Goal: Use online tool/utility: Utilize a website feature to perform a specific function

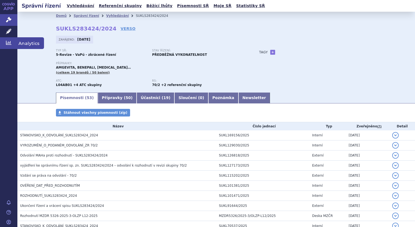
drag, startPoint x: 0, startPoint y: 0, endPoint x: 10, endPoint y: 42, distance: 42.7
click at [10, 42] on icon at bounding box center [8, 42] width 5 height 5
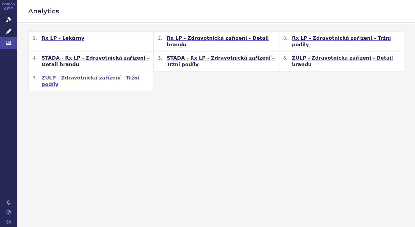
click at [82, 74] on span "ZULP - Zdravotnická zařízení - Tržní podíly" at bounding box center [96, 80] width 108 height 13
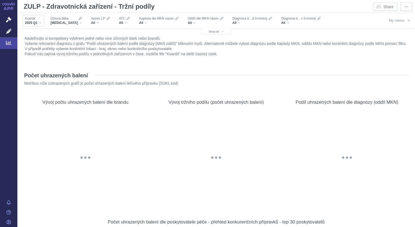
click at [39, 22] on div "2025 Q1" at bounding box center [33, 23] width 16 height 4
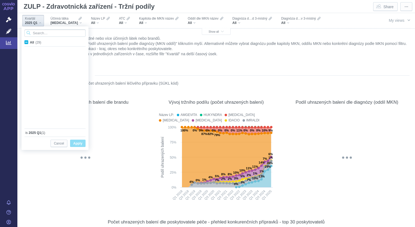
scroll to position [145, 0]
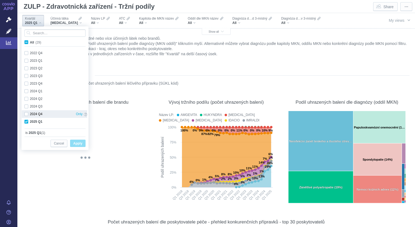
click at [27, 115] on div "2024 Q4 Only" at bounding box center [56, 114] width 68 height 8
checkbox input "true"
click at [26, 107] on div "2024 Q3 Only" at bounding box center [56, 106] width 68 height 8
checkbox input "true"
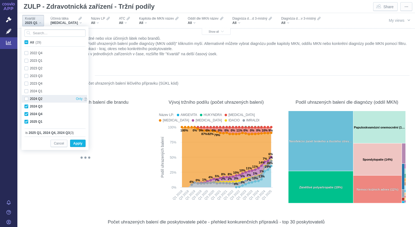
click at [26, 100] on div "2024 Q2 Only" at bounding box center [56, 99] width 68 height 8
checkbox input "true"
click at [76, 143] on span "Apply" at bounding box center [77, 143] width 9 height 7
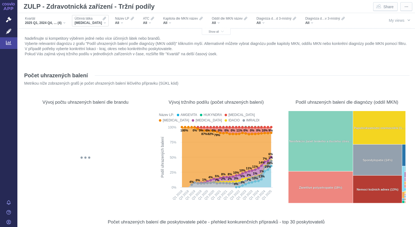
click at [100, 24] on div "[MEDICAL_DATA]" at bounding box center [90, 23] width 31 height 4
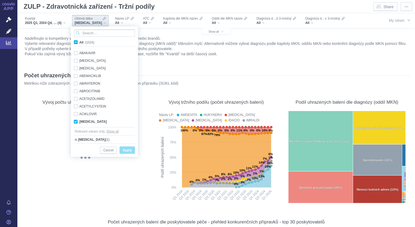
scroll to position [34, 0]
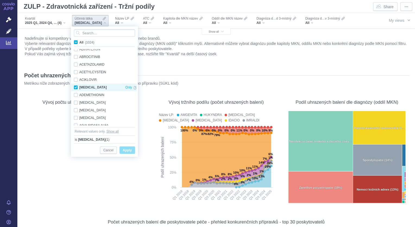
click at [77, 86] on div "[MEDICAL_DATA] Only" at bounding box center [105, 87] width 68 height 8
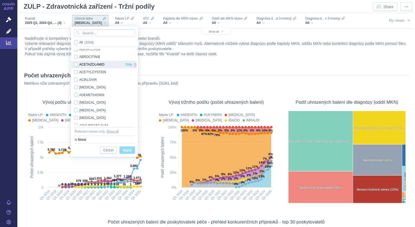
checkbox input "false"
click at [90, 33] on input "Search attribute values" at bounding box center [104, 32] width 61 height 7
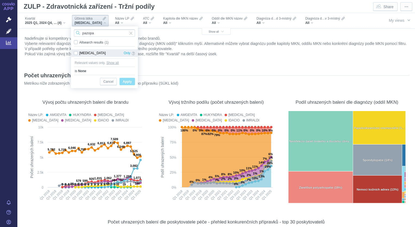
type input "pazopa"
click at [76, 54] on div "[MEDICAL_DATA] Only" at bounding box center [104, 53] width 67 height 8
checkbox input "true"
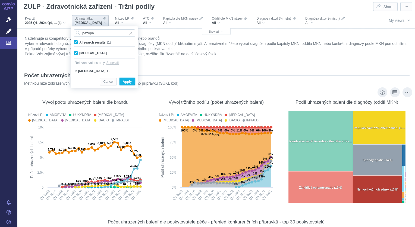
drag, startPoint x: 129, startPoint y: 80, endPoint x: 310, endPoint y: 101, distance: 182.4
click at [129, 80] on span "Apply" at bounding box center [127, 81] width 9 height 7
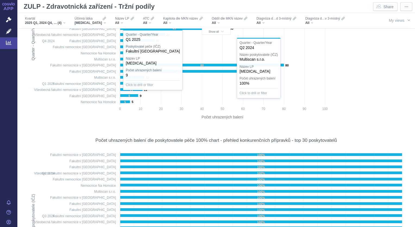
scroll to position [299, 0]
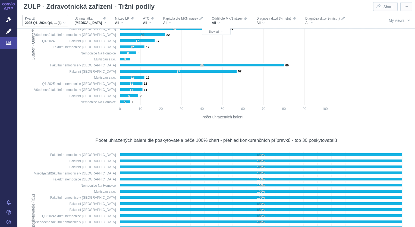
click at [65, 22] on div "Kvartál 2025 Q1, 2024 Q4, 2024 Q3, 2024 Q2 (4)" at bounding box center [45, 20] width 46 height 11
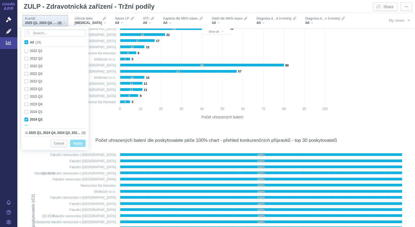
scroll to position [145, 0]
click at [355, 116] on div "Název LP: [MEDICAL_DATA] Press Space or Enter to toggle visibility" at bounding box center [378, 26] width 57 height 191
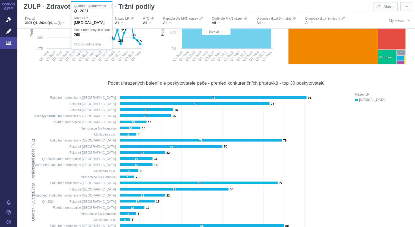
scroll to position [129, 0]
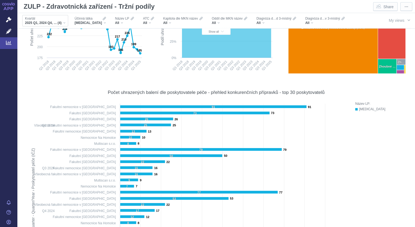
click at [65, 23] on div "2025 Q1, 2024 Q4, 2024 Q3, 2024 Q2 (4)" at bounding box center [45, 23] width 41 height 4
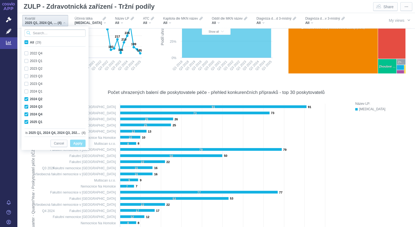
scroll to position [145, 0]
click at [29, 98] on div "2024 Q2 Only" at bounding box center [56, 99] width 68 height 8
checkbox input "false"
click at [26, 107] on div "2024 Q3 Only" at bounding box center [56, 106] width 68 height 8
checkbox input "false"
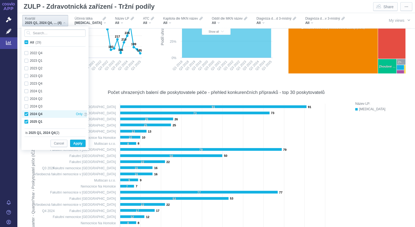
click at [26, 111] on div "2024 Q4 Only" at bounding box center [56, 114] width 68 height 8
checkbox input "false"
click at [77, 143] on span "Apply" at bounding box center [77, 143] width 9 height 7
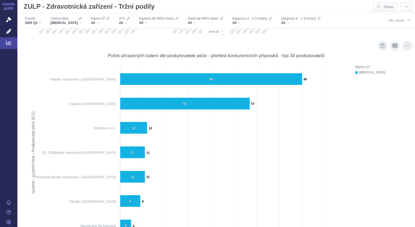
scroll to position [157, 0]
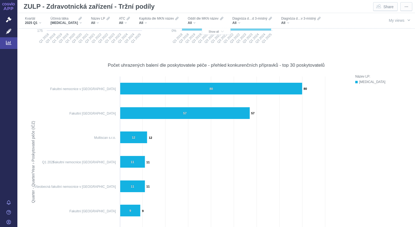
click at [61, 36] on div "Hl. m. [GEOGRAPHIC_DATA]" at bounding box center [43, 38] width 36 height 4
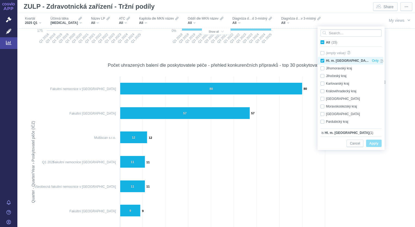
click at [324, 60] on div "Hl. m. [GEOGRAPHIC_DATA] Only" at bounding box center [352, 61] width 68 height 8
checkbox input "false"
click at [326, 42] on span "All (15)" at bounding box center [331, 43] width 11 height 4
click at [326, 42] on input "All (15)" at bounding box center [328, 41] width 4 height 4
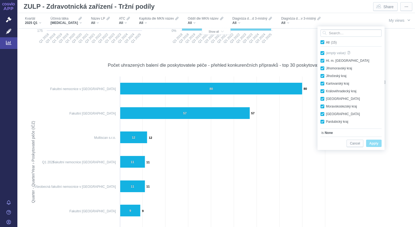
checkbox input "true"
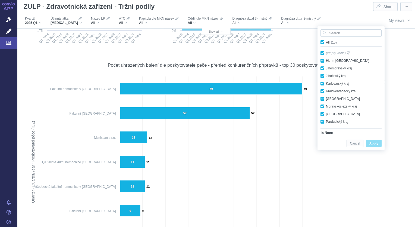
checkbox input "true"
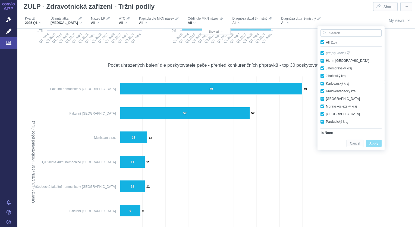
checkbox input "true"
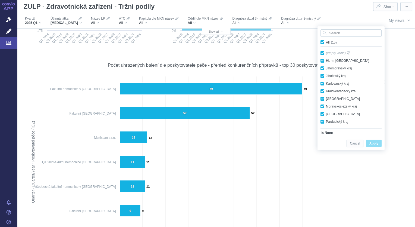
checkbox input "true"
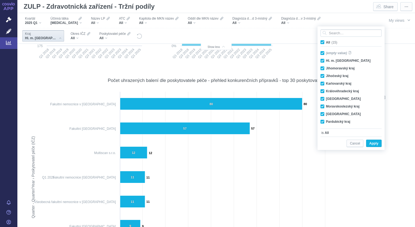
scroll to position [172, 0]
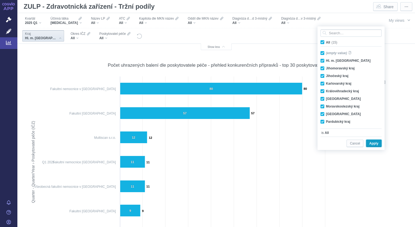
click at [378, 141] on span "Apply" at bounding box center [374, 143] width 9 height 7
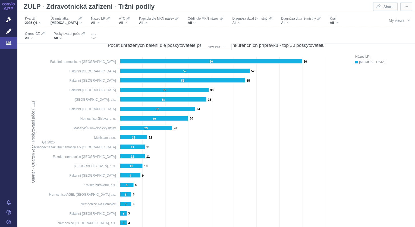
scroll to position [199, 0]
